Goal: Information Seeking & Learning: Check status

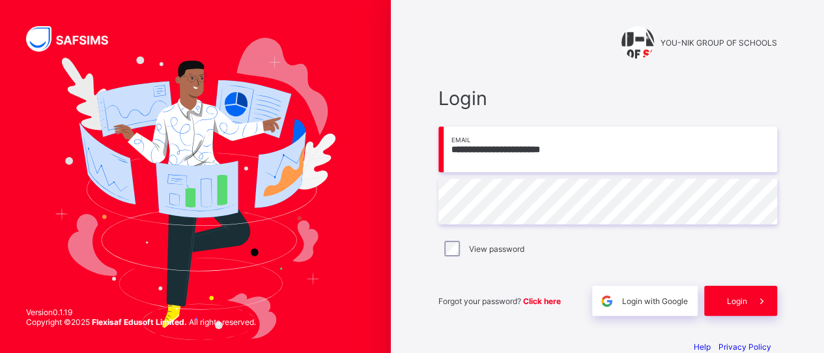
type input "**********"
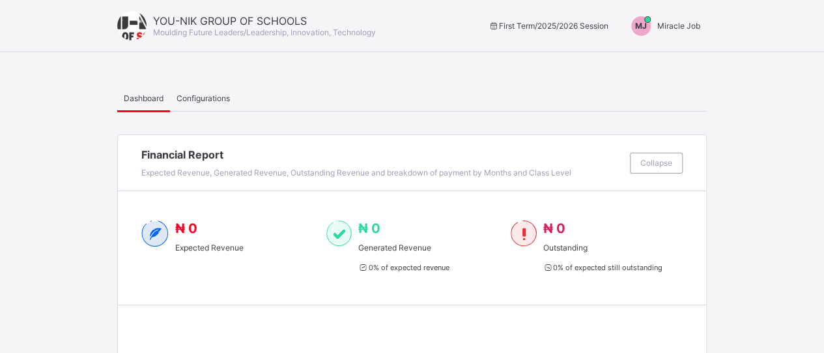
click at [669, 24] on span "Miracle Job" at bounding box center [679, 26] width 43 height 10
click at [660, 58] on span "Switch to Admin View" at bounding box center [651, 55] width 99 height 15
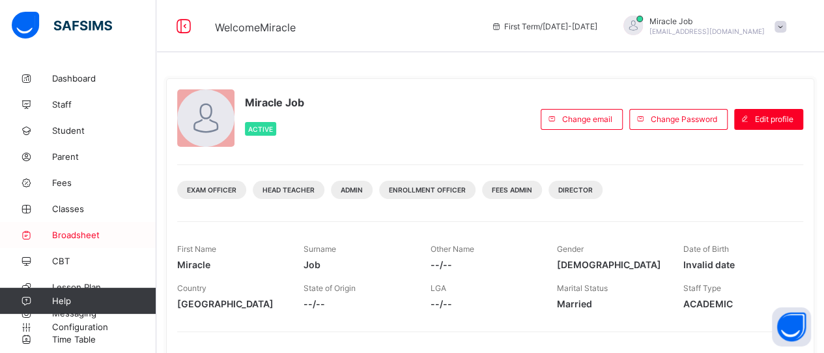
click at [111, 244] on link "Broadsheet" at bounding box center [78, 235] width 156 height 26
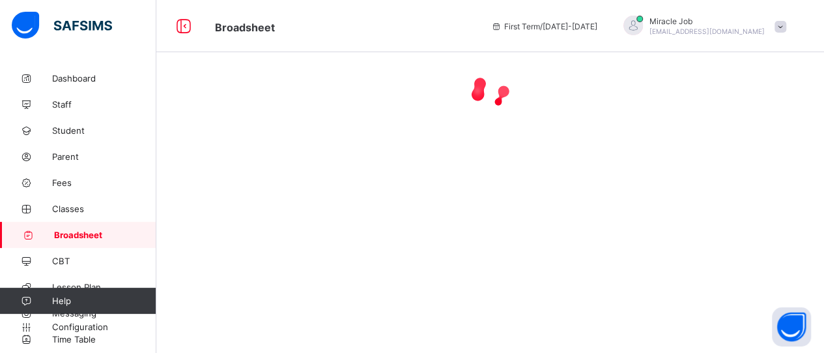
click at [111, 244] on link "Broadsheet" at bounding box center [78, 235] width 156 height 26
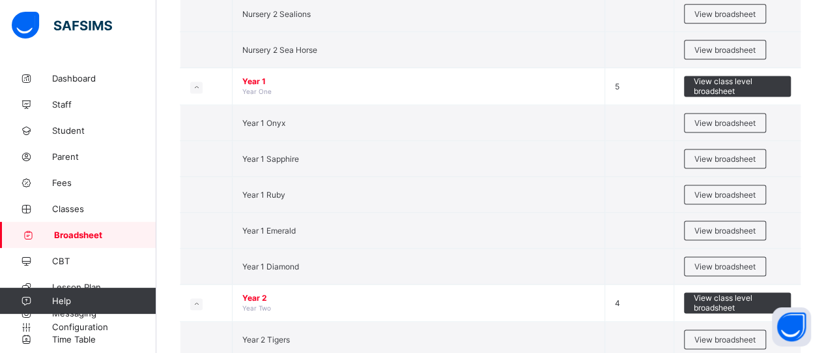
scroll to position [862, 0]
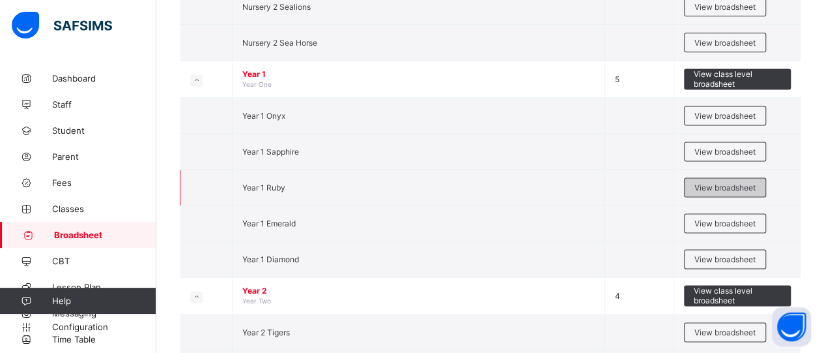
click at [699, 178] on div "View broadsheet" at bounding box center [725, 187] width 82 height 20
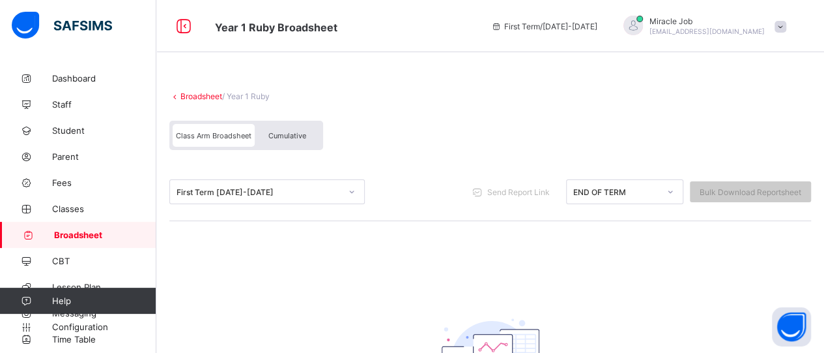
click at [238, 183] on div "First Term [DATE]-[DATE]" at bounding box center [254, 191] width 169 height 18
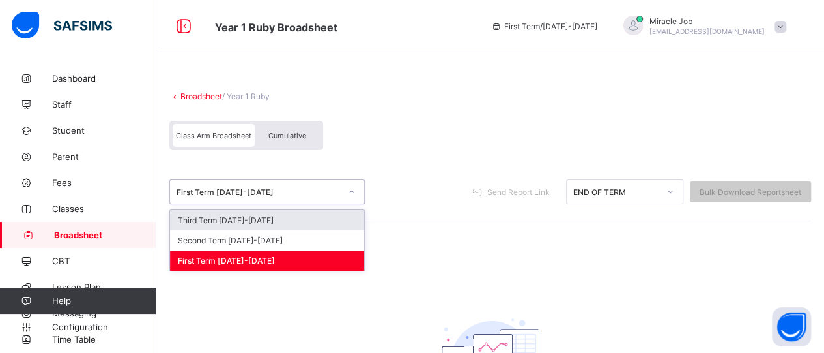
click at [222, 219] on div "Third Term [DATE]-[DATE]" at bounding box center [267, 220] width 194 height 20
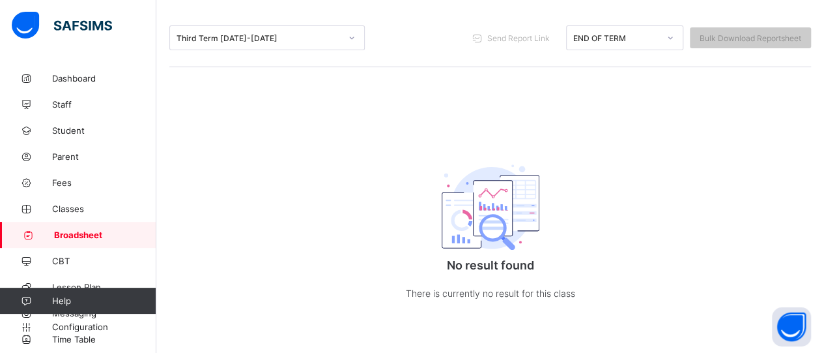
scroll to position [1, 0]
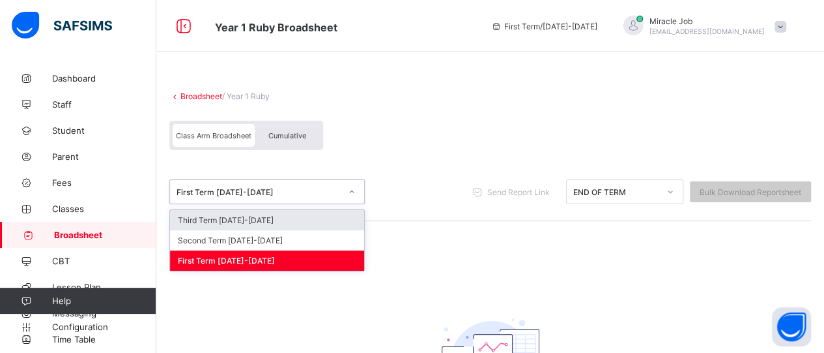
click at [504, 70] on div "Broadsheet / Year 1 Ruby Class Arm Broadsheet Cumulative option Third Term [DAT…" at bounding box center [490, 286] width 668 height 442
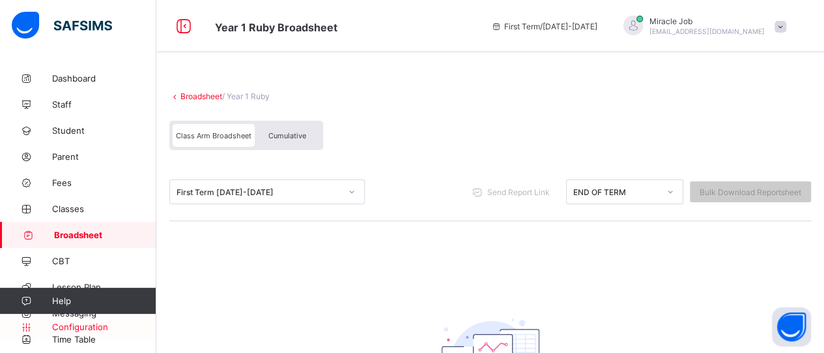
click at [119, 330] on span "Configuration" at bounding box center [104, 326] width 104 height 10
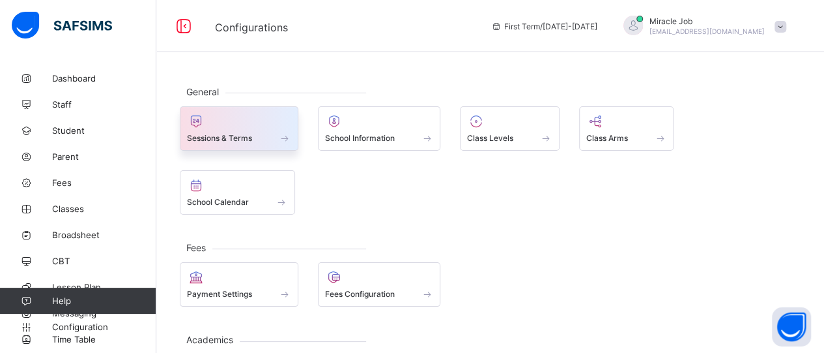
click at [287, 132] on span at bounding box center [284, 137] width 13 height 11
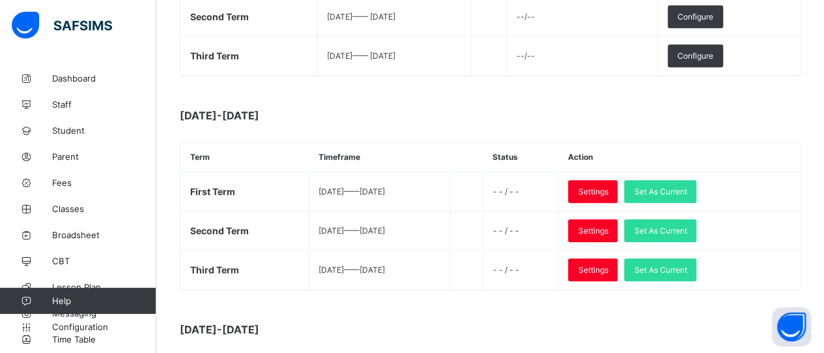
scroll to position [311, 0]
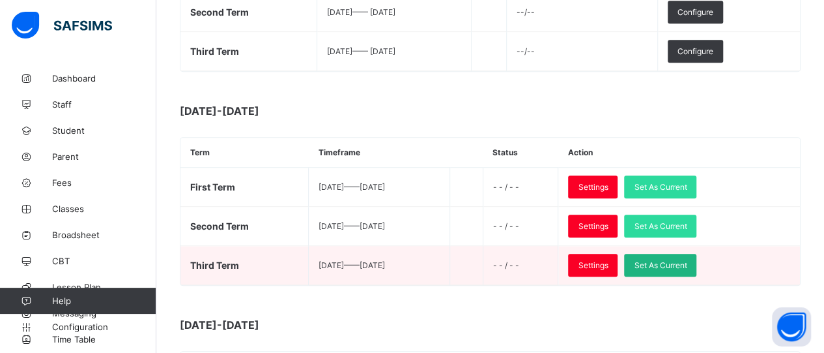
click at [667, 261] on span "Set As Current" at bounding box center [660, 265] width 53 height 10
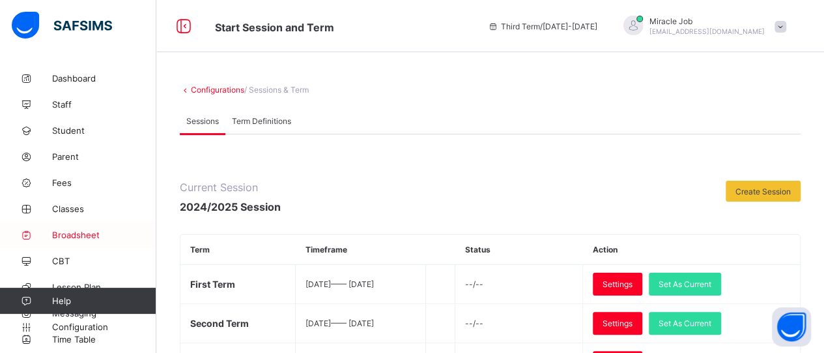
click at [100, 231] on span "Broadsheet" at bounding box center [104, 234] width 104 height 10
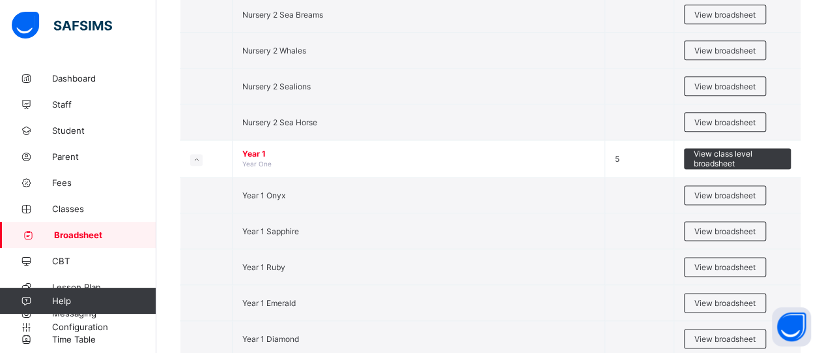
scroll to position [880, 0]
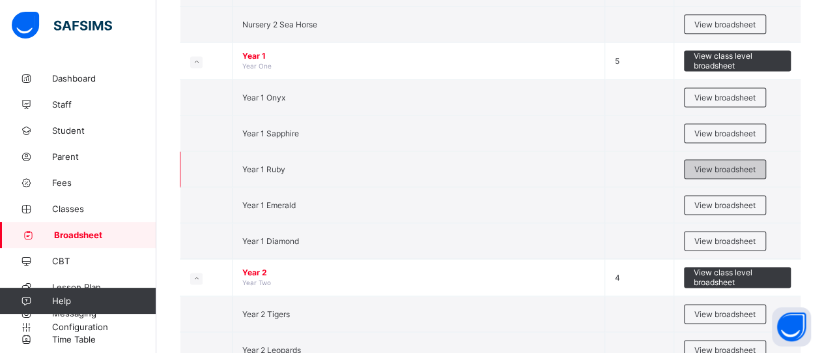
click at [701, 164] on span "View broadsheet" at bounding box center [725, 169] width 61 height 10
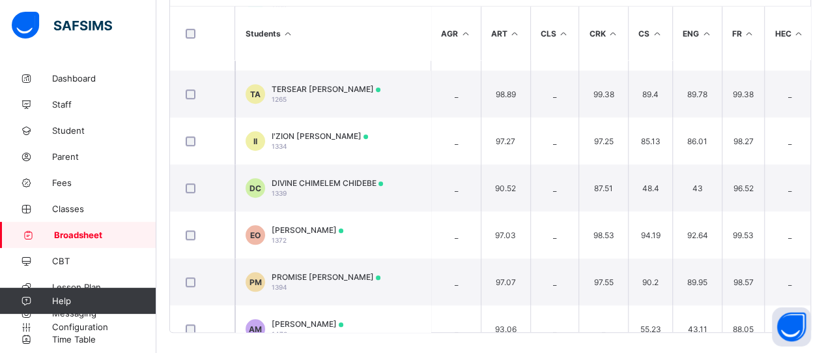
scroll to position [459, 0]
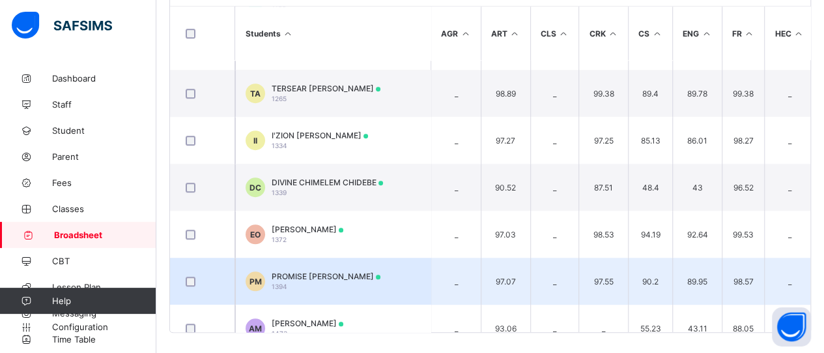
click at [403, 269] on td "PM PROMISE [PERSON_NAME] 1394" at bounding box center [333, 280] width 196 height 47
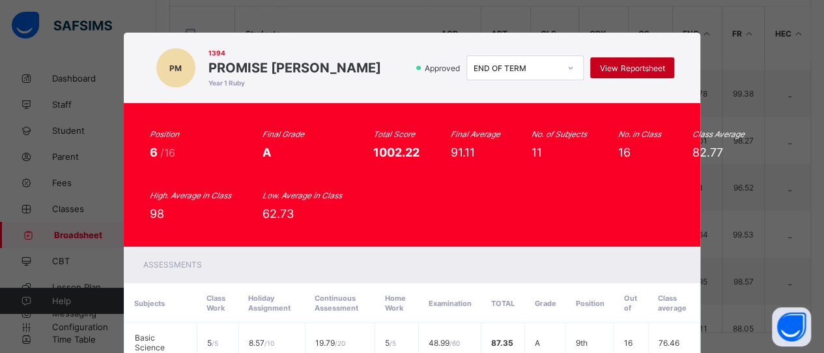
click at [626, 62] on div "View Reportsheet" at bounding box center [632, 67] width 84 height 21
click at [795, 134] on div "PM 1394 PROMISE [PERSON_NAME] Year 1 Ruby Approved END OF TERM View Reportsheet…" at bounding box center [412, 176] width 824 height 353
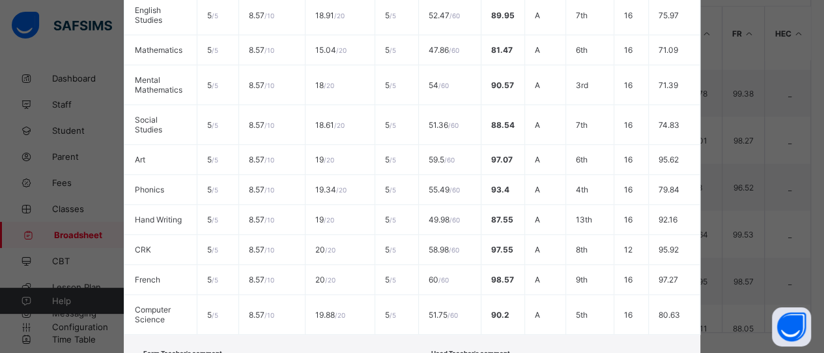
scroll to position [443, 0]
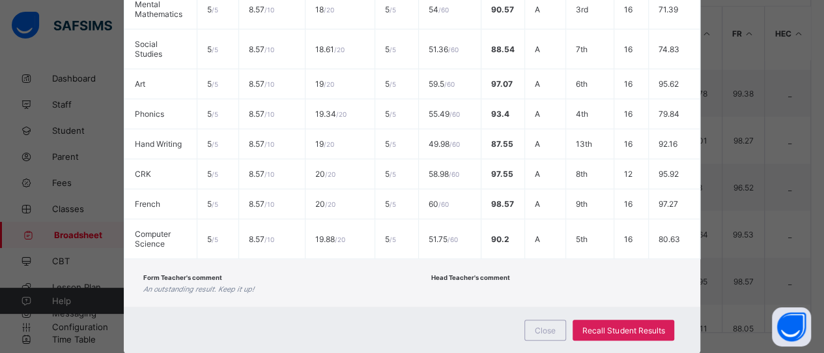
click at [538, 306] on div "Close Recall Student Results" at bounding box center [412, 329] width 577 height 47
click at [538, 325] on span "Close" at bounding box center [545, 330] width 21 height 10
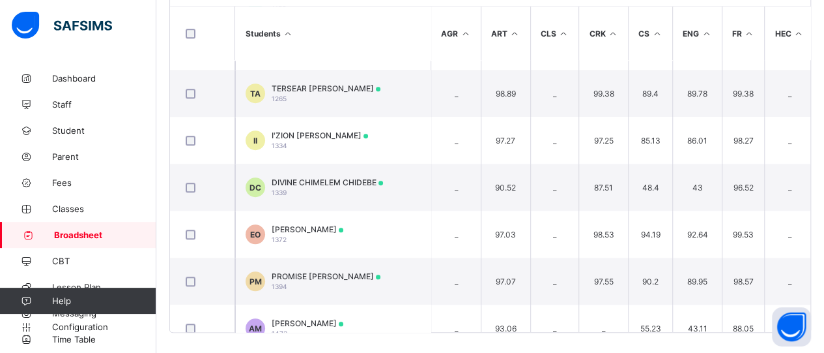
click at [138, 229] on span "Broadsheet" at bounding box center [105, 234] width 102 height 10
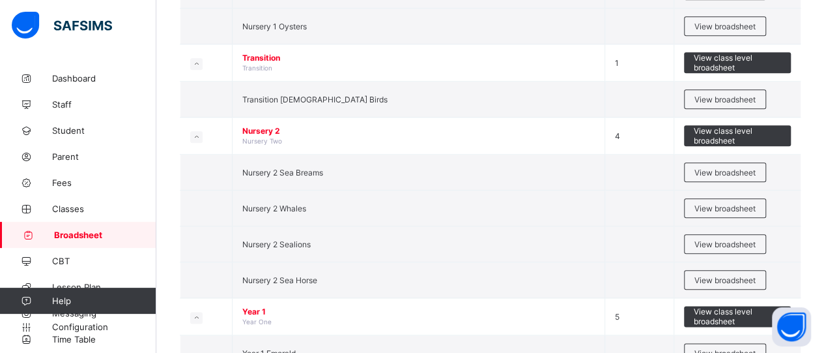
scroll to position [639, 0]
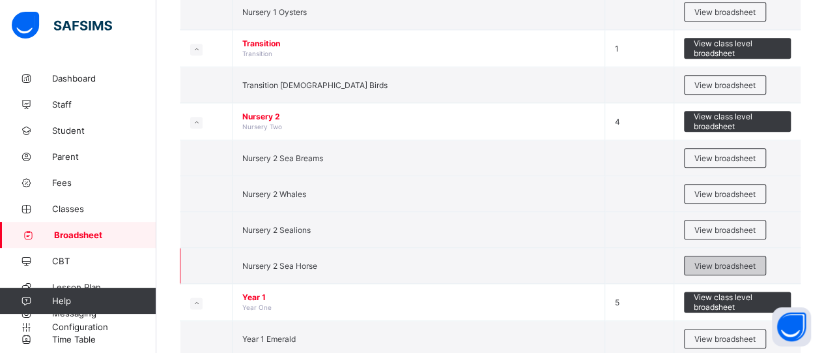
click at [713, 264] on div "View broadsheet" at bounding box center [725, 265] width 82 height 20
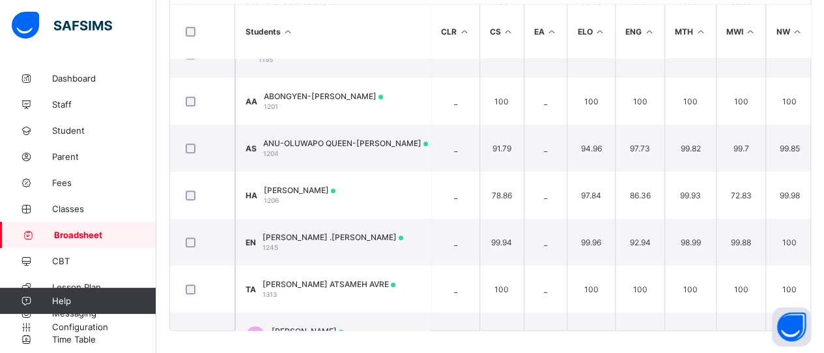
scroll to position [437, 0]
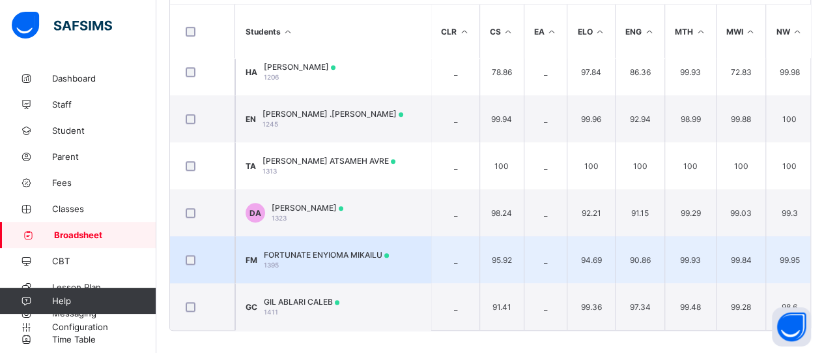
click at [371, 268] on td "FM FORTUNATE ENYIOMA MIKAILU 1395" at bounding box center [333, 259] width 196 height 47
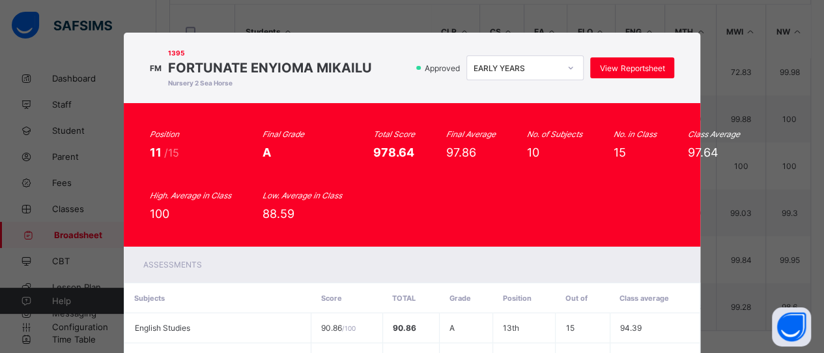
click at [667, 53] on div "FM 1395 FORTUNATE ENYIOMA MIKAILU Nursery 2 Sea Horse Approved EARLY YEARS View…" at bounding box center [412, 68] width 525 height 44
click at [646, 63] on span "View Reportsheet" at bounding box center [632, 68] width 65 height 10
click at [822, 62] on div "FM 1395 FORTUNATE ENYIOMA MIKAILU Nursery 2 Sea Horse Approved EARLY YEARS View…" at bounding box center [412, 176] width 824 height 353
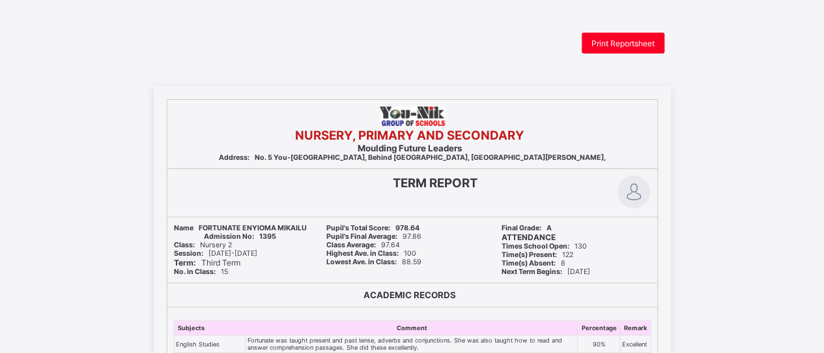
click at [620, 51] on div "Print Reportsheet" at bounding box center [623, 43] width 83 height 21
